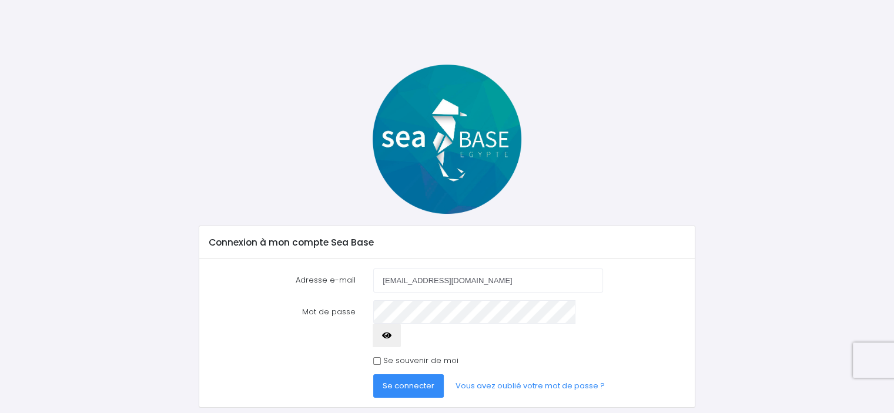
type input "cubitus974@yahoo.fr"
click at [373, 374] on button "Se connecter" at bounding box center [408, 386] width 71 height 24
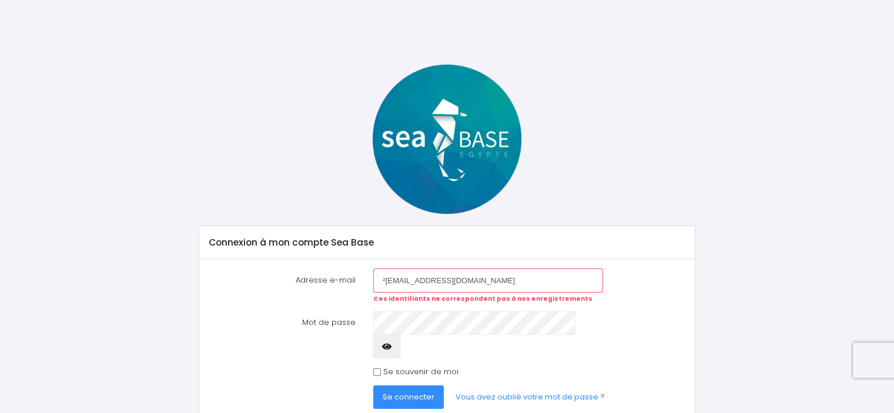
type input "[EMAIL_ADDRESS][DOMAIN_NAME]"
click at [373, 386] on button "Se connecter" at bounding box center [408, 398] width 71 height 24
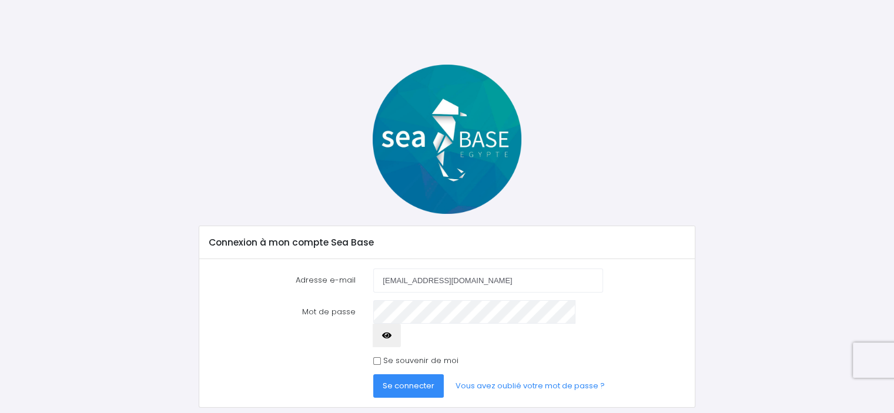
type input "cubitus974@yahoo.fr"
click at [373, 374] on button "Se connecter" at bounding box center [408, 386] width 71 height 24
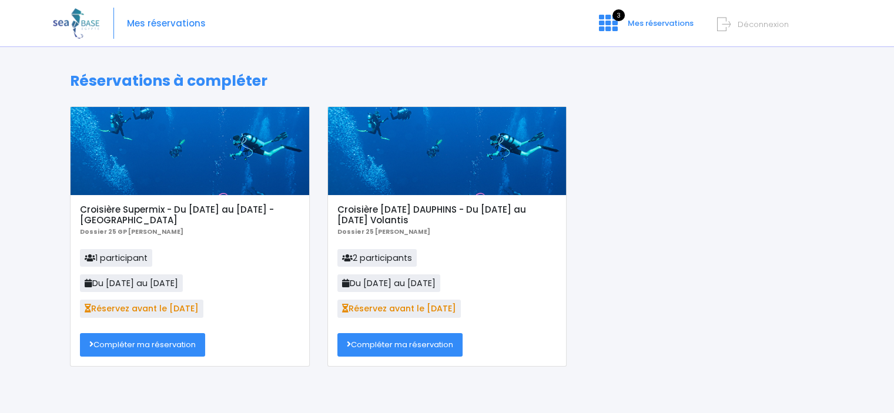
click at [386, 207] on h5 "Croisière [DATE] DAUPHINS - Du [DATE] au [DATE] Volantis" at bounding box center [446, 215] width 219 height 21
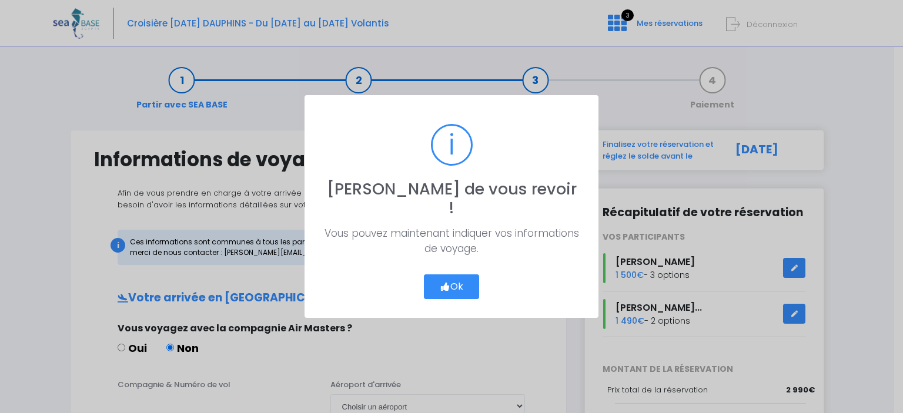
click at [454, 274] on button "Ok" at bounding box center [451, 286] width 55 height 25
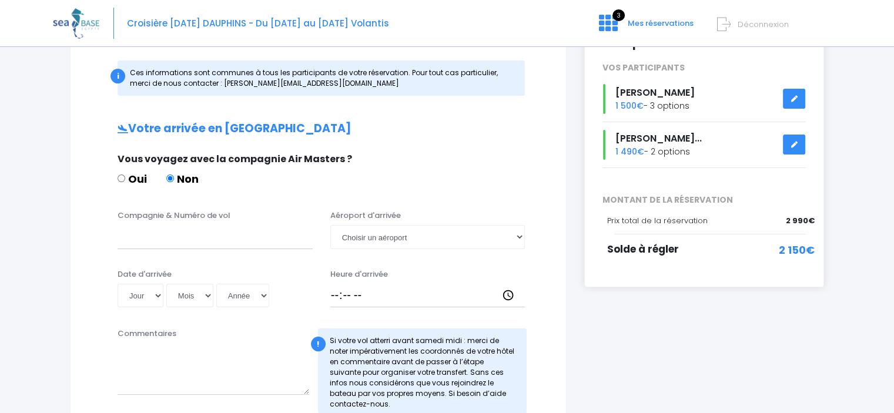
scroll to position [176, 0]
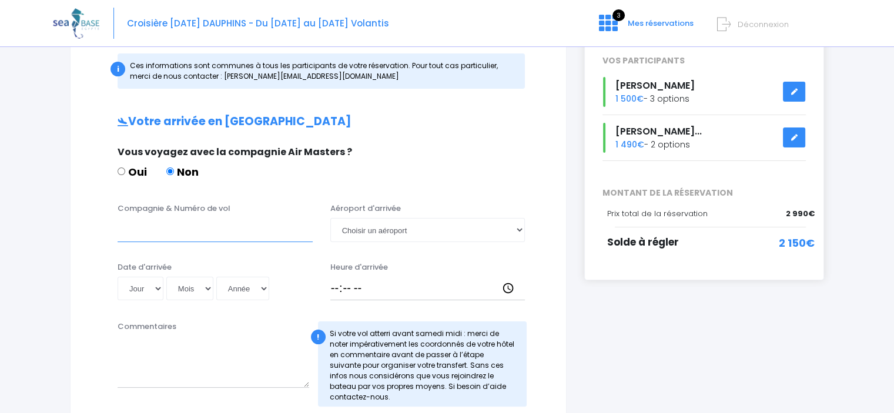
click at [169, 231] on input "Compagnie & Numéro de vol" at bounding box center [215, 230] width 195 height 24
type input "Luxair"
click at [160, 287] on select "Jour 01 02 03 04 05 06 07 08 09 10 11 12 13 14 15 16 17 18 19 20 21 22 23 24 25…" at bounding box center [141, 289] width 46 height 24
select select "27"
click at [118, 277] on select "Jour 01 02 03 04 05 06 07 08 09 10 11 12 13 14 15 16 17 18 19 20 21 22 23 24 25…" at bounding box center [141, 289] width 46 height 24
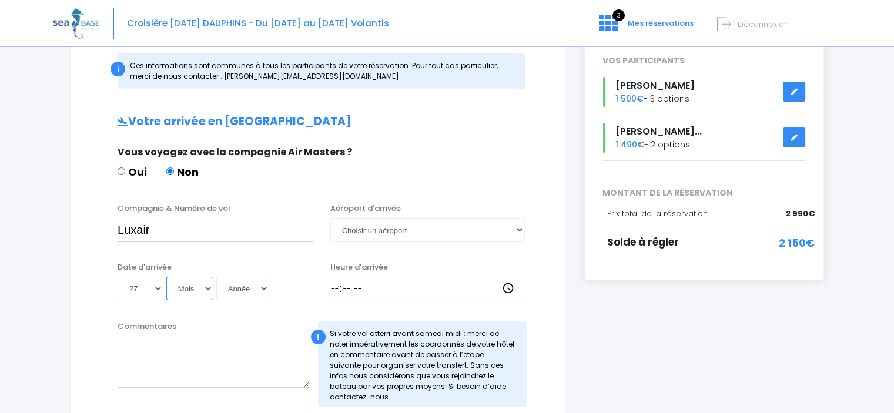
click at [204, 289] on select "Mois 01 02 03 04 05 06 07 08 09 10 11 12" at bounding box center [189, 289] width 47 height 24
select select "12"
click at [166, 277] on select "Mois 01 02 03 04 05 06 07 08 09 10 11 12" at bounding box center [189, 289] width 47 height 24
click at [247, 288] on select "Année 2045 2044 2043 2042 2041 2040 2039 2038 2037 2036 2035 2034 2033 2032 203…" at bounding box center [242, 289] width 53 height 24
select select "2025"
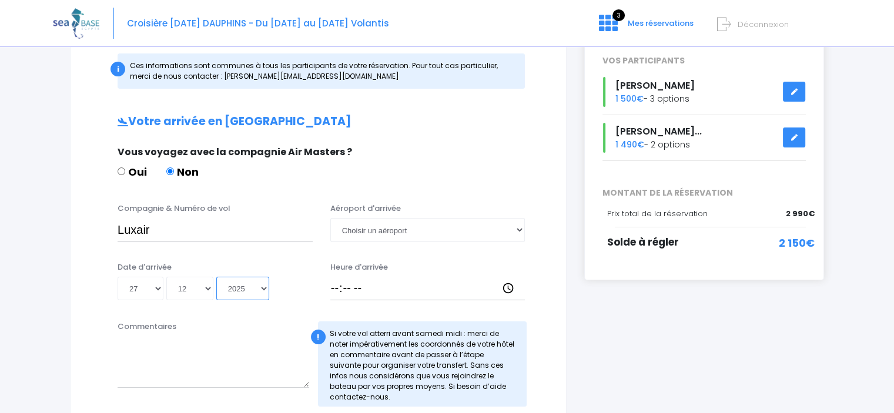
click at [216, 277] on select "Année 2045 2044 2043 2042 2041 2040 2039 2038 2037 2036 2035 2034 2033 2032 203…" at bounding box center [242, 289] width 53 height 24
type input "2025-12-27"
click at [375, 289] on input "Heure d'arrivée" at bounding box center [427, 289] width 195 height 24
type input "17:30"
click at [187, 229] on input "Luxair" at bounding box center [215, 230] width 195 height 24
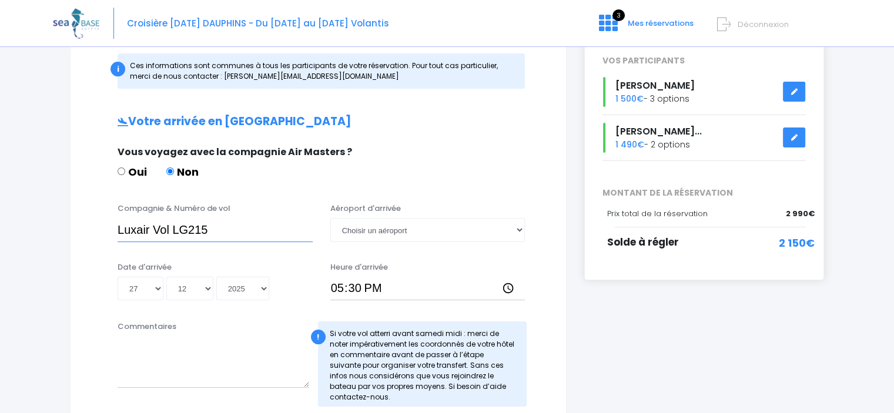
drag, startPoint x: 223, startPoint y: 229, endPoint x: 85, endPoint y: 216, distance: 138.8
click at [85, 216] on div "Compagnie & Numéro de vol Luxair Vol LG215 Aéroport d'arrivée Choisir un aéropo…" at bounding box center [318, 226] width 466 height 46
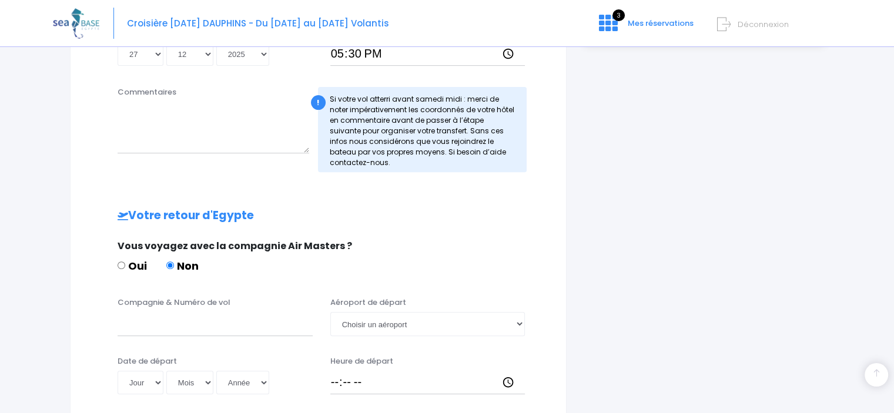
scroll to position [411, 0]
type input "Luxair Vol LG215"
click at [190, 322] on input "Compagnie & Numéro de vol" at bounding box center [215, 324] width 195 height 24
paste input "Luxair Vol LG215"
type input "Luxair Vol LG216"
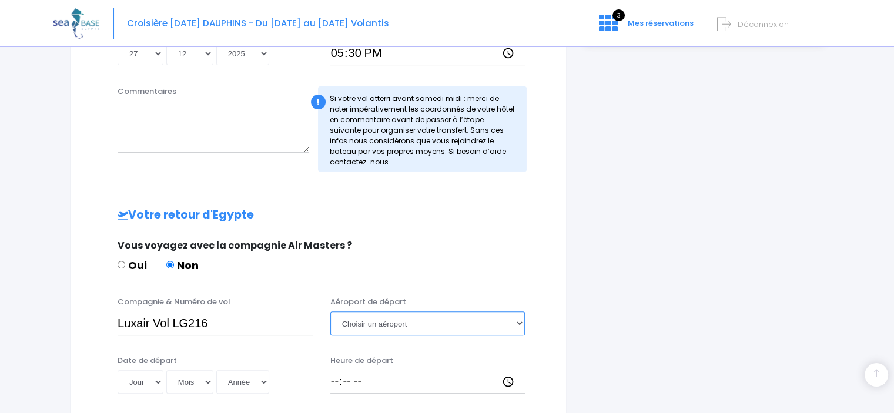
click at [397, 328] on select "Choisir un aéroport Hurghada Marsa Alam" at bounding box center [427, 324] width 195 height 24
select select "Hurghada"
click at [330, 312] on select "Choisir un aéroport Hurghada Marsa Alam" at bounding box center [427, 324] width 195 height 24
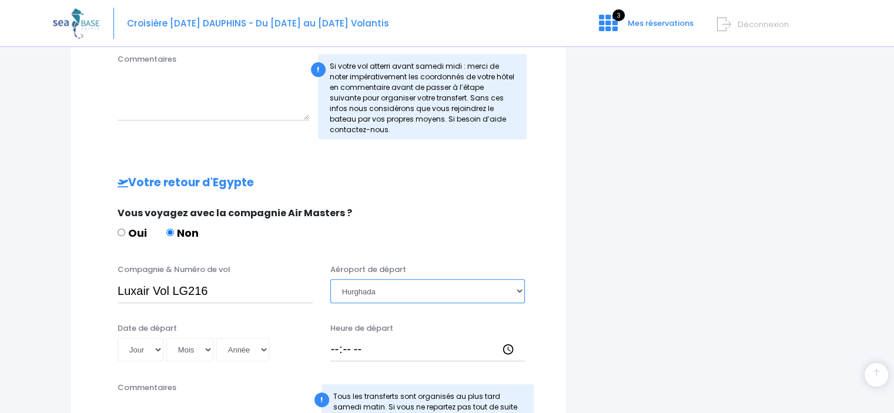
scroll to position [470, 0]
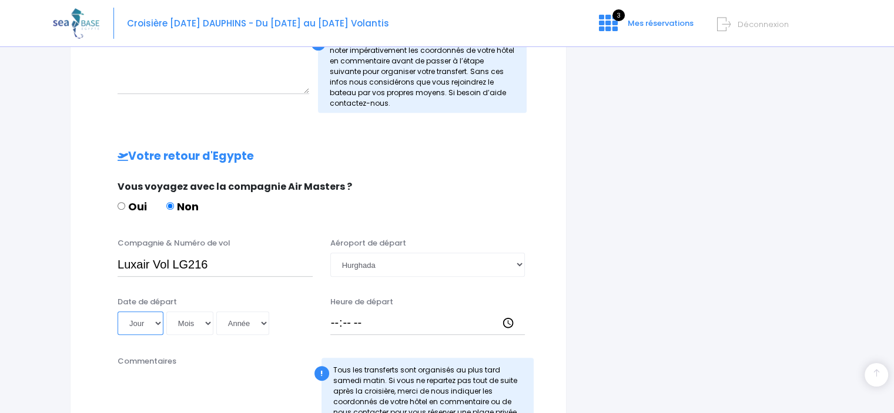
click at [159, 321] on select "Jour 01 02 03 04 05 06 07 08 09 10 11 12 13 14 15 16 17 18 19 20 21 22 23 24 25…" at bounding box center [141, 324] width 46 height 24
select select "03"
click at [118, 312] on select "Jour 01 02 03 04 05 06 07 08 09 10 11 12 13 14 15 16 17 18 19 20 21 22 23 24 25…" at bounding box center [141, 324] width 46 height 24
click at [203, 317] on select "Mois 01 02 03 04 05 06 07 08 09 10 11 12" at bounding box center [189, 324] width 47 height 24
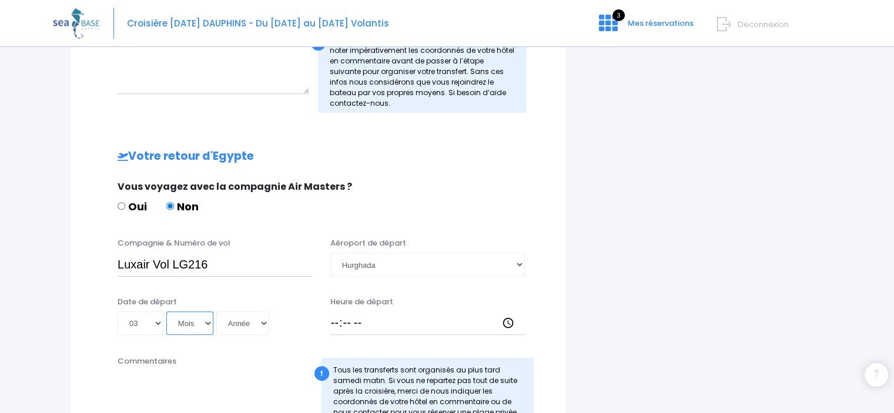
select select "01"
click at [166, 312] on select "Mois 01 02 03 04 05 06 07 08 09 10 11 12" at bounding box center [189, 324] width 47 height 24
click at [265, 324] on select "Année 2045 2044 2043 2042 2041 2040 2039 2038 2037 2036 2035 2034 2033 2032 203…" at bounding box center [242, 324] width 53 height 24
select select "2026"
click at [216, 312] on select "Année 2045 2044 2043 2042 2041 2040 2039 2038 2037 2036 2035 2034 2033 2032 203…" at bounding box center [242, 324] width 53 height 24
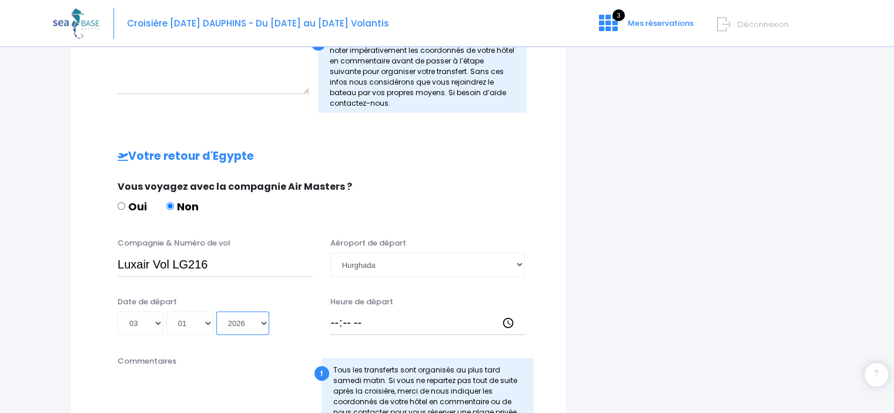
type input "2026-01-03"
click at [348, 318] on input "Heure de départ" at bounding box center [427, 324] width 195 height 24
click at [331, 320] on input "Heure de départ" at bounding box center [427, 324] width 195 height 24
type input "18:30"
click at [555, 296] on div "Informations de voyage Afin de vous prendre en charge à votre arrivée à Hurghad…" at bounding box center [318, 96] width 497 height 872
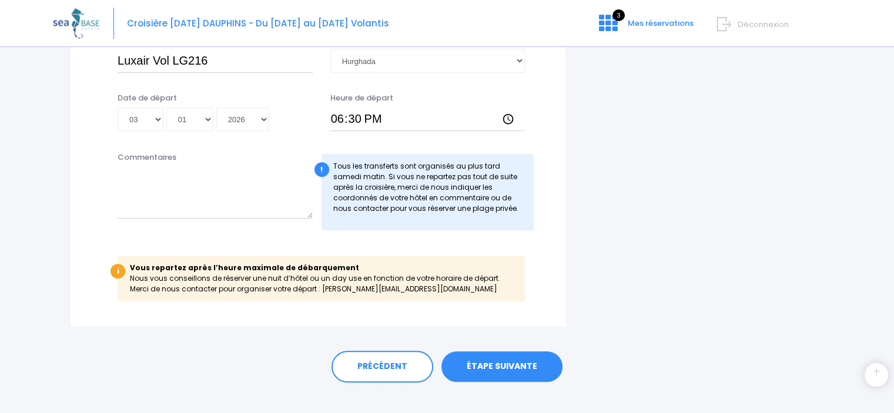
scroll to position [689, 0]
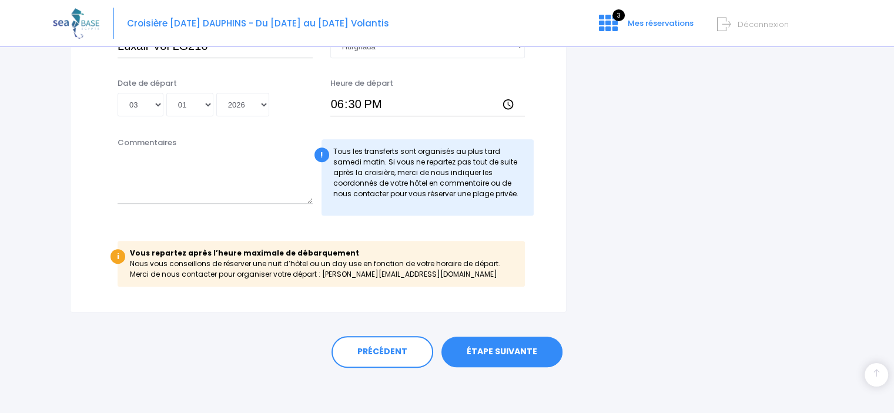
click at [494, 348] on link "ÉTAPE SUIVANTE" at bounding box center [501, 352] width 121 height 31
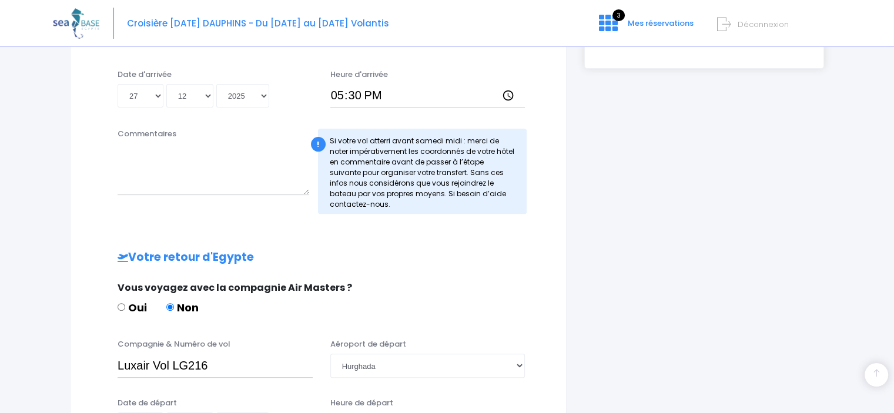
scroll to position [277, 0]
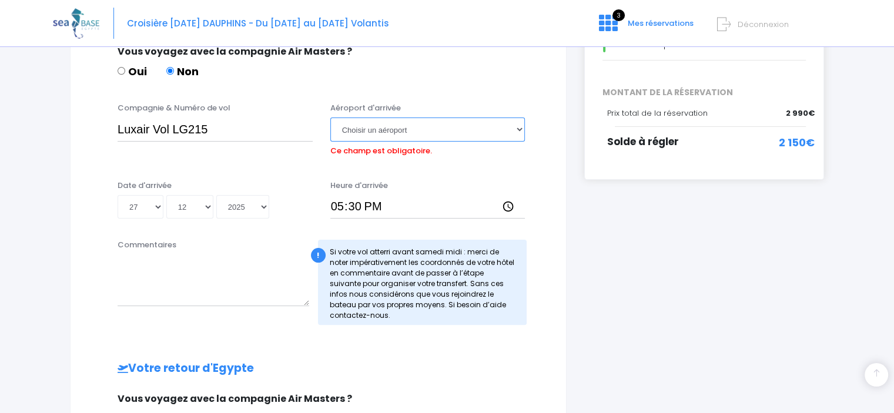
click at [423, 125] on select "Choisir un aéroport Hurghada Marsa Alam" at bounding box center [427, 130] width 195 height 24
select select "Hurghada"
click at [330, 118] on select "Choisir un aéroport Hurghada Marsa Alam" at bounding box center [427, 130] width 195 height 24
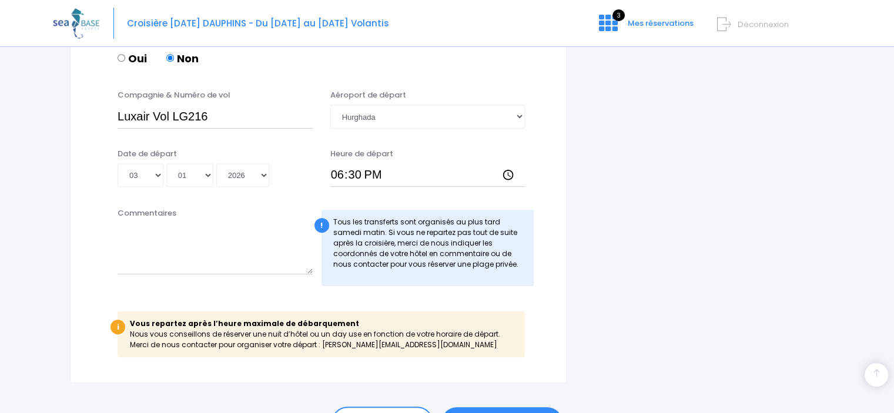
scroll to position [688, 0]
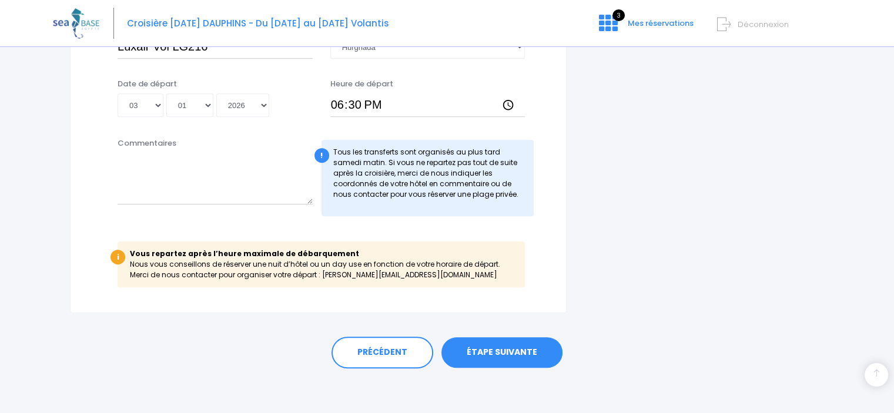
click at [520, 351] on link "ÉTAPE SUIVANTE" at bounding box center [501, 352] width 121 height 31
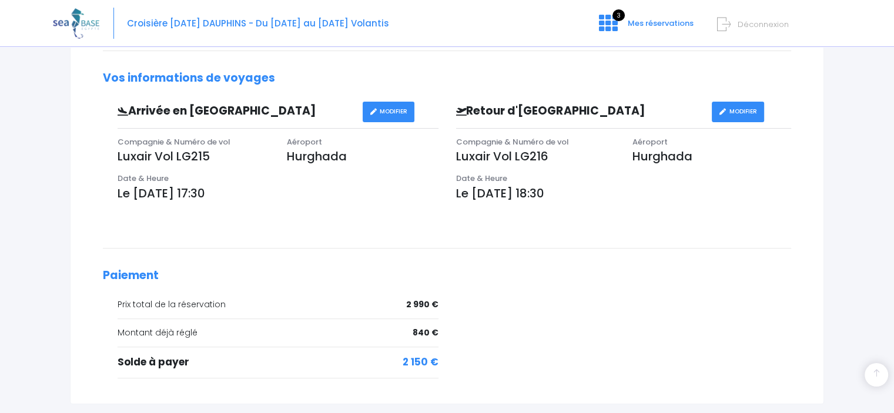
scroll to position [411, 0]
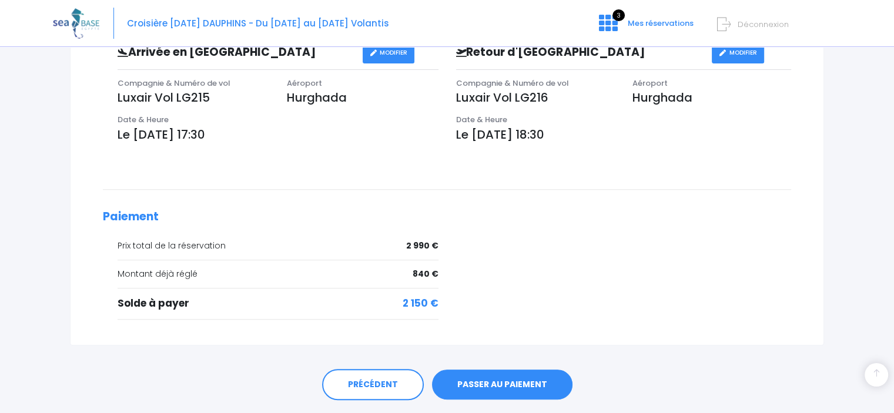
click at [520, 379] on link "PASSER AU PAIEMENT" at bounding box center [502, 385] width 140 height 31
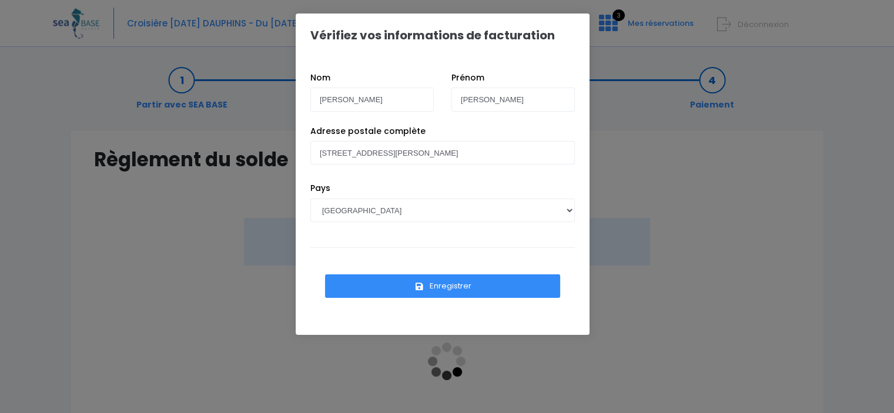
click at [444, 282] on button "Enregistrer" at bounding box center [442, 286] width 235 height 24
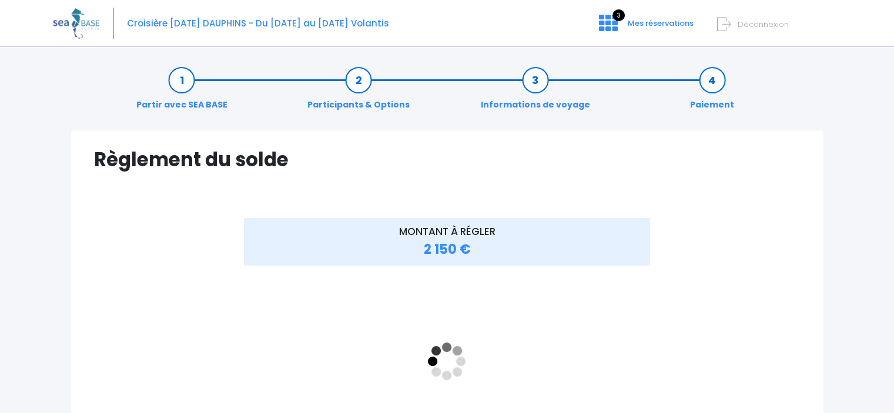
click at [466, 253] on span "2 150 €" at bounding box center [446, 249] width 47 height 18
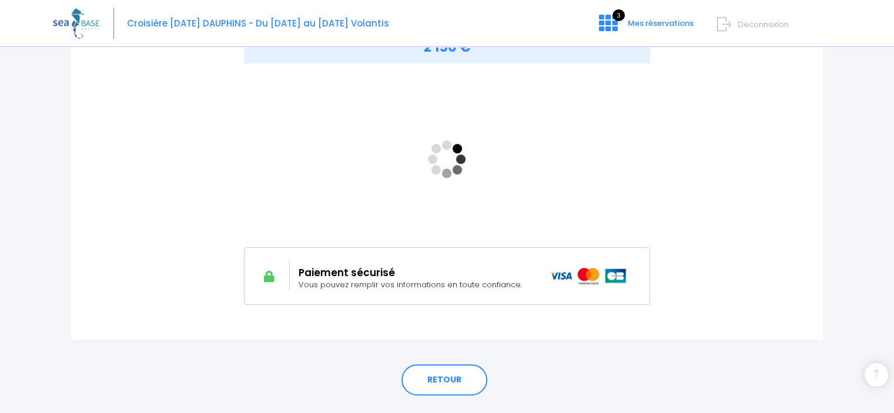
scroll to position [230, 0]
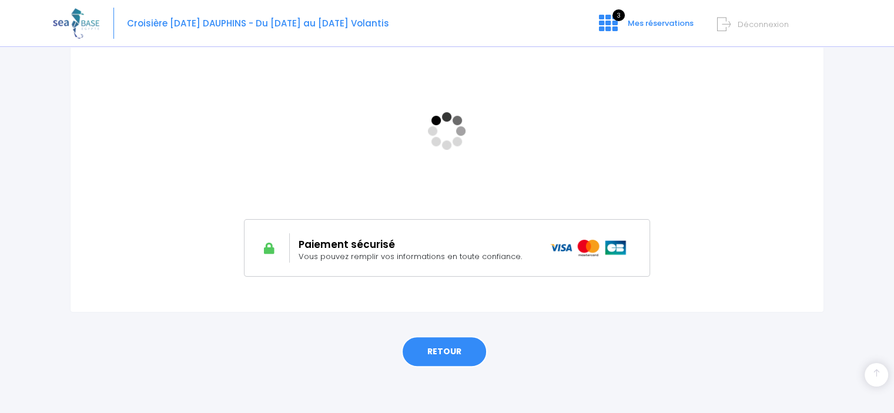
click at [456, 356] on link "RETOUR" at bounding box center [444, 352] width 86 height 32
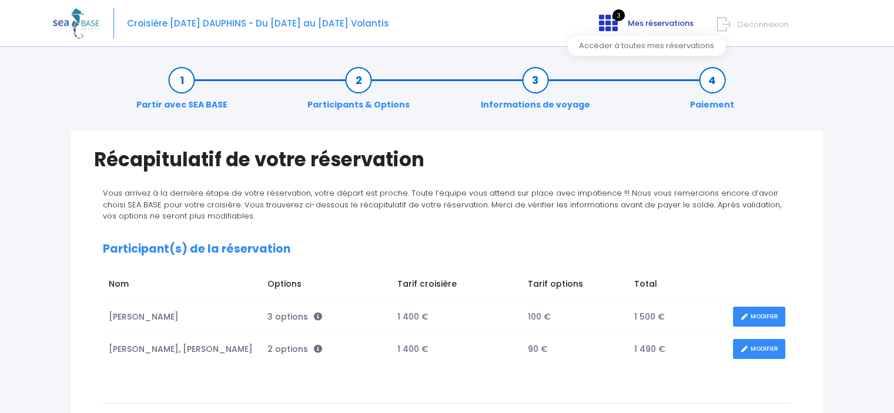
click at [634, 21] on span "Mes réservations" at bounding box center [661, 23] width 66 height 11
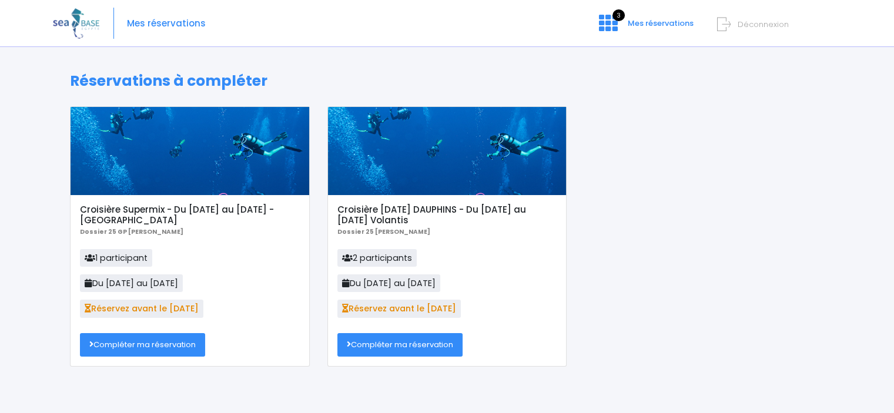
click at [397, 347] on link "Compléter ma réservation" at bounding box center [399, 345] width 125 height 24
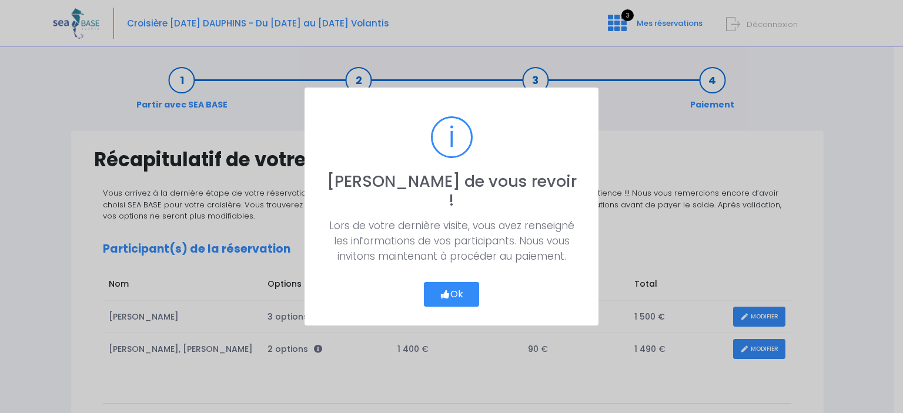
click at [454, 282] on button "Ok" at bounding box center [451, 294] width 55 height 25
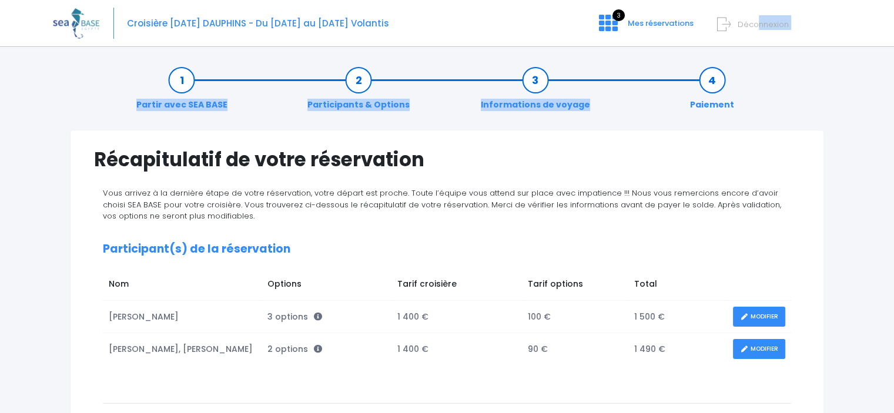
drag, startPoint x: 759, startPoint y: 19, endPoint x: 666, endPoint y: 49, distance: 97.6
click at [666, 49] on body "Croisière Jour de l'an DAUPHINS - Du 27/12/25 au 03/01/26 Volantis 3 Mes réserv…" at bounding box center [447, 206] width 894 height 413
click at [656, 25] on span "Mes réservations" at bounding box center [661, 23] width 66 height 11
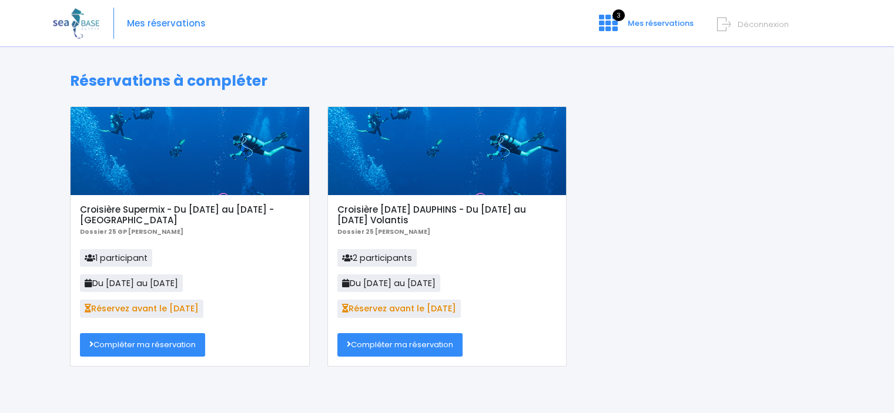
click at [155, 343] on link "Compléter ma réservation" at bounding box center [142, 345] width 125 height 24
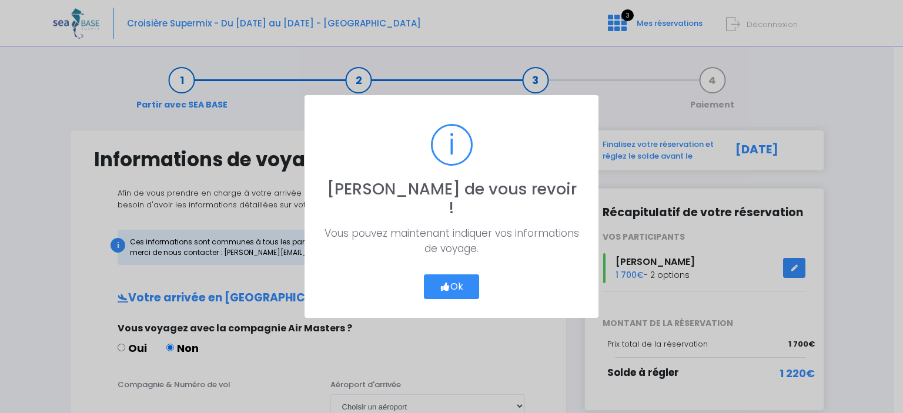
drag, startPoint x: 454, startPoint y: 273, endPoint x: 462, endPoint y: 267, distance: 9.3
click at [455, 274] on button "Ok" at bounding box center [451, 286] width 55 height 25
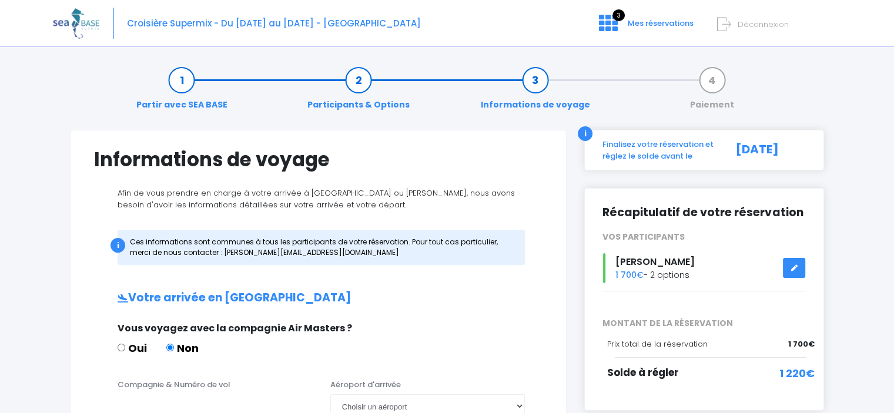
click at [771, 22] on span "Déconnexion" at bounding box center [763, 24] width 51 height 11
